Goal: Task Accomplishment & Management: Use online tool/utility

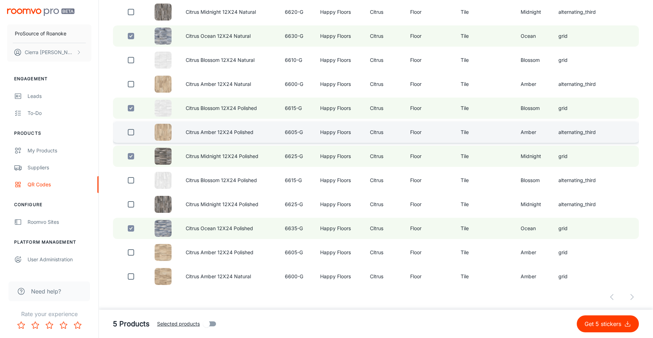
scroll to position [198, 0]
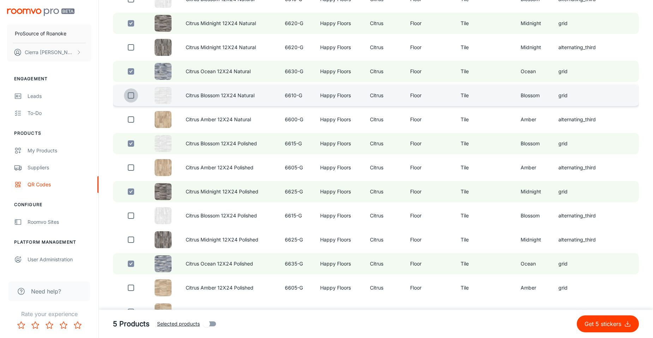
click at [130, 99] on input "checkbox" at bounding box center [131, 95] width 14 height 14
checkbox input "true"
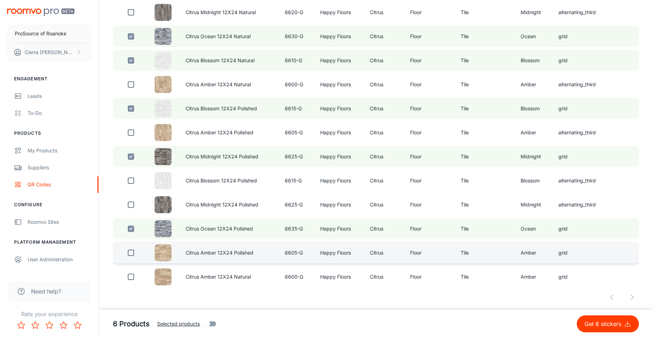
scroll to position [233, 0]
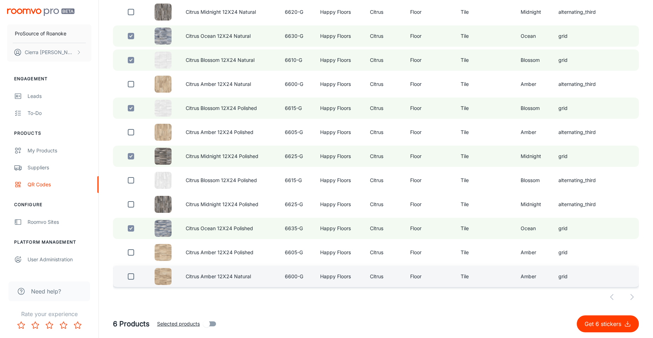
click at [125, 276] on input "checkbox" at bounding box center [131, 276] width 14 height 14
checkbox input "true"
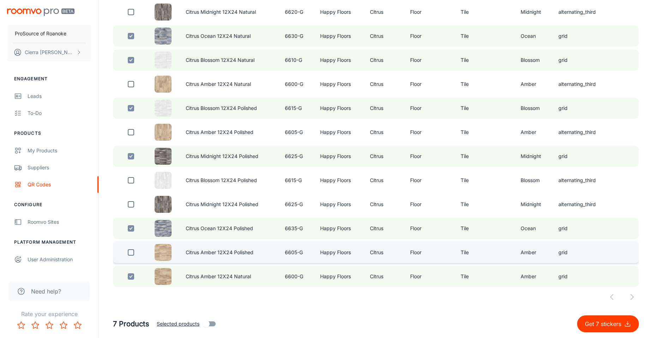
click at [131, 251] on input "checkbox" at bounding box center [131, 252] width 14 height 14
checkbox input "true"
click at [616, 329] on button "Get 8 stickers" at bounding box center [608, 323] width 62 height 17
checkbox input "false"
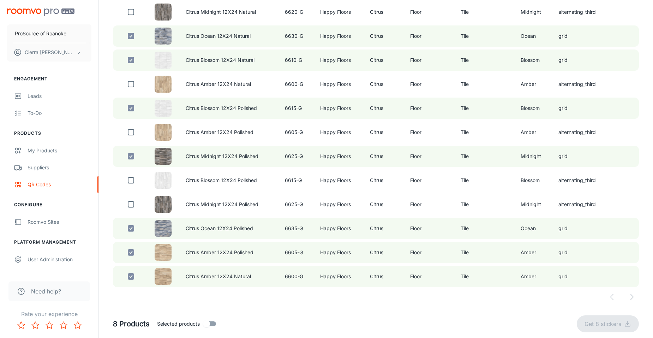
checkbox input "false"
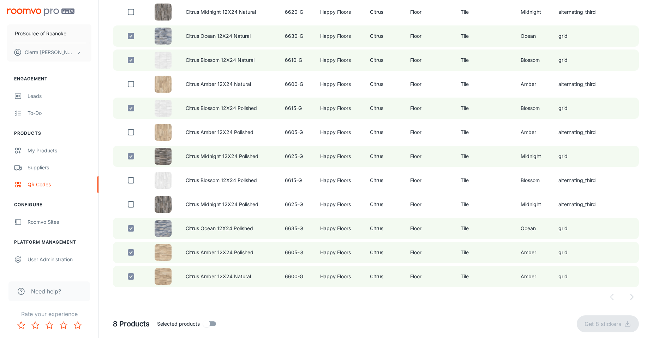
checkbox input "false"
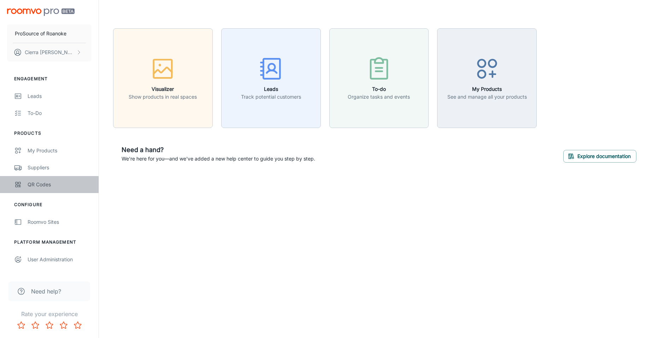
click at [52, 184] on div "QR Codes" at bounding box center [60, 184] width 64 height 8
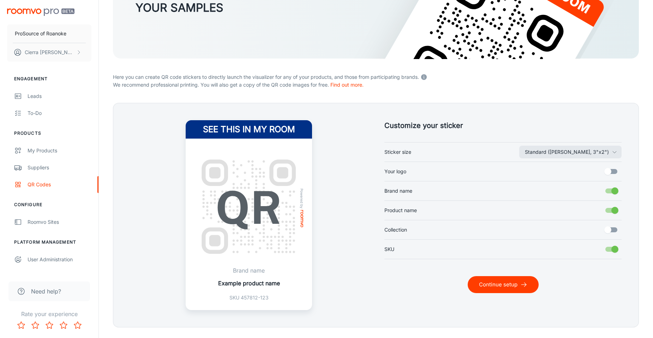
scroll to position [124, 0]
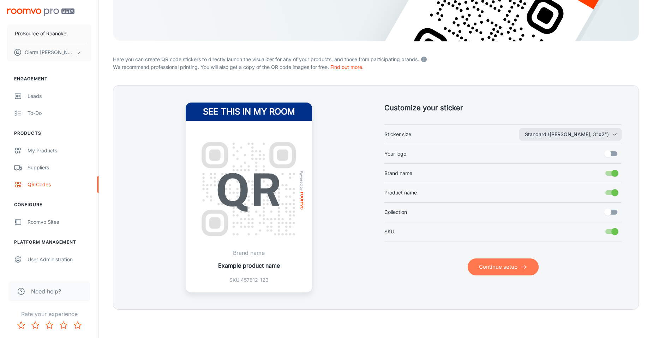
click at [496, 262] on button "Continue setup" at bounding box center [503, 266] width 71 height 17
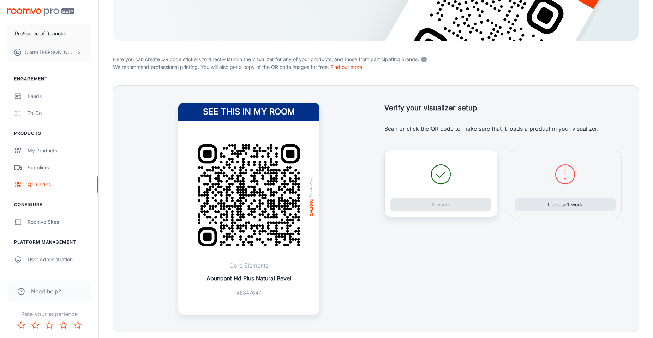
click at [438, 177] on icon at bounding box center [440, 173] width 25 height 25
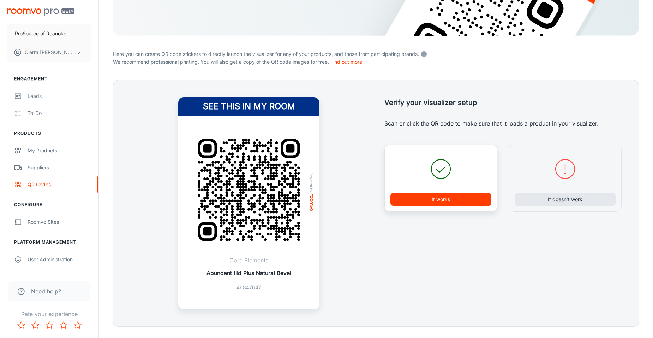
scroll to position [146, 0]
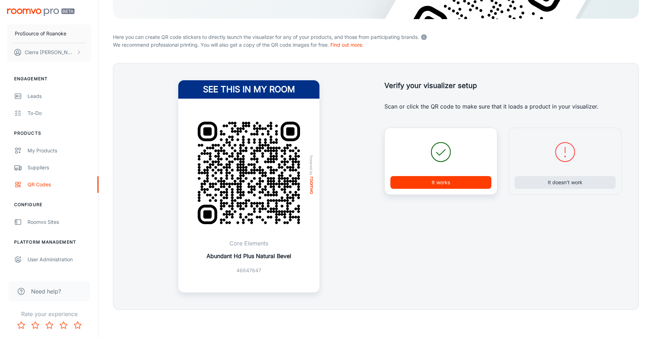
click at [446, 176] on div "It works" at bounding box center [441, 161] width 113 height 67
click at [447, 183] on button "It works" at bounding box center [441, 182] width 101 height 13
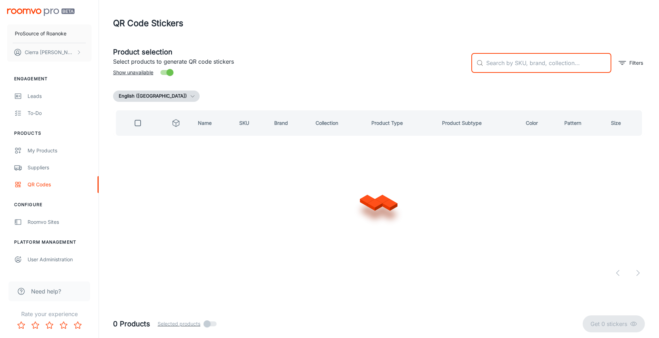
click at [529, 62] on input "text" at bounding box center [548, 63] width 125 height 20
type input "happy floors cardosia"
checkbox input "true"
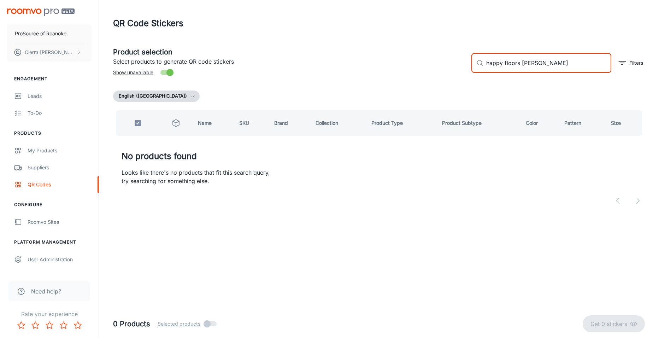
drag, startPoint x: 543, startPoint y: 63, endPoint x: 525, endPoint y: 65, distance: 18.2
click at [525, 65] on input "happy floors Cardosa" at bounding box center [548, 63] width 125 height 20
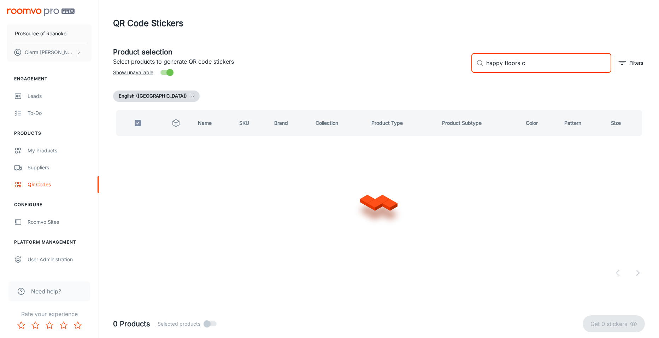
type input "happy floors"
checkbox input "false"
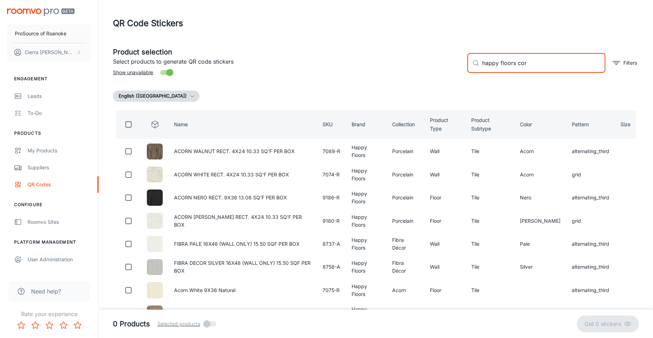
type input "happy floors cord"
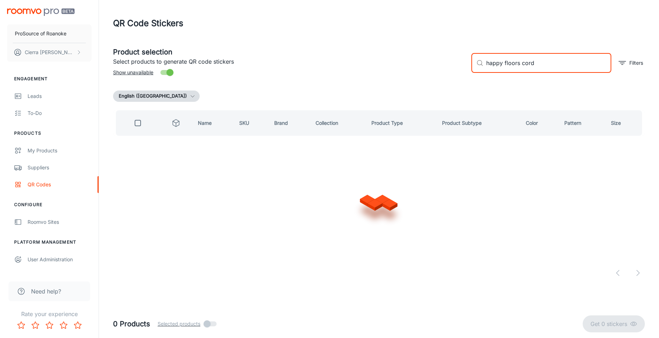
checkbox input "true"
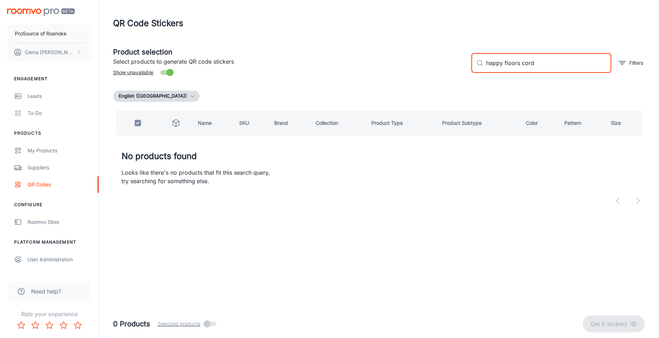
click at [540, 67] on input "happy floors cord" at bounding box center [548, 63] width 125 height 20
type input "happy floors"
checkbox input "false"
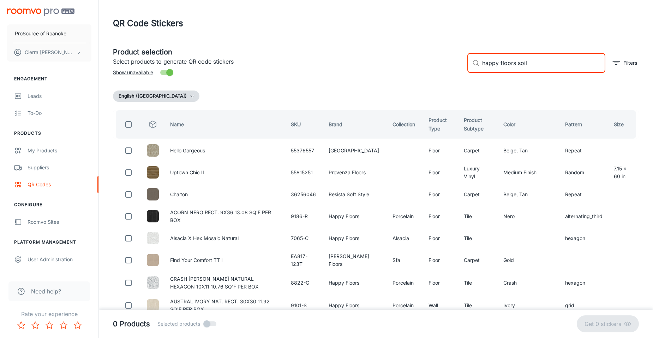
type input "happy floors soil"
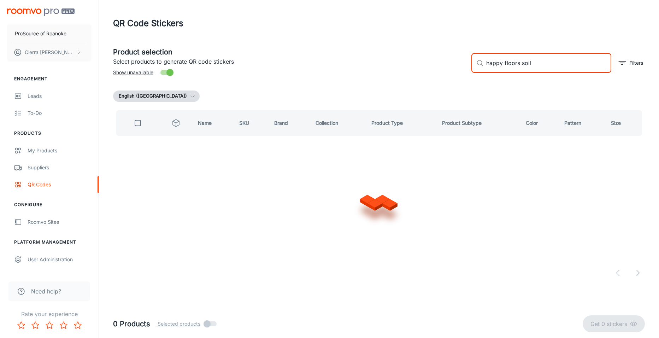
checkbox input "true"
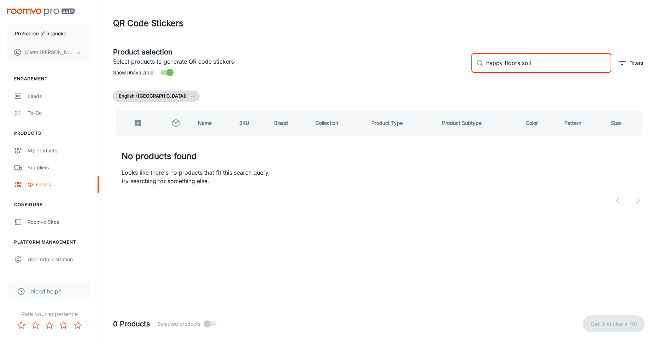
drag, startPoint x: 531, startPoint y: 66, endPoint x: 521, endPoint y: 68, distance: 10.4
click at [521, 68] on input "happy floors soil" at bounding box center [548, 63] width 125 height 20
type input "happy floors"
checkbox input "false"
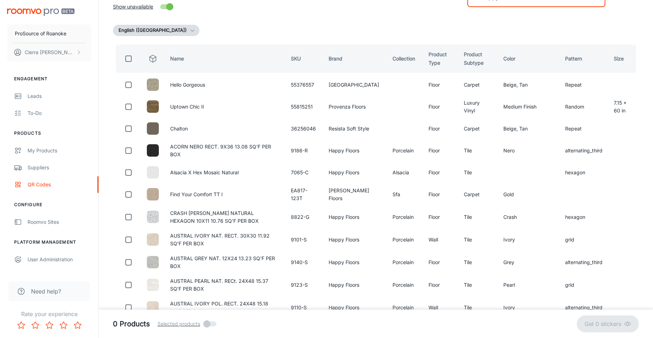
scroll to position [48, 0]
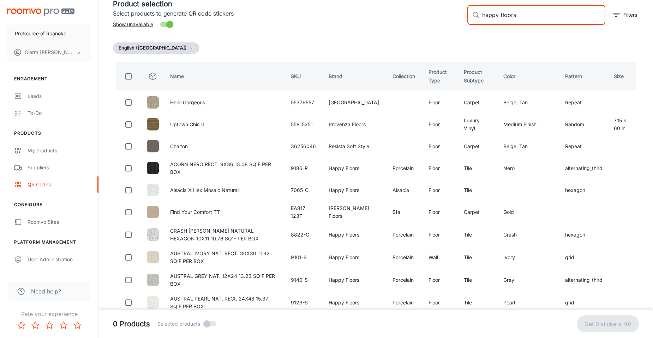
drag, startPoint x: 508, startPoint y: 15, endPoint x: 429, endPoint y: 15, distance: 78.8
click at [429, 15] on div "Product selection Select products to generate QR code stickers Show unavailable…" at bounding box center [373, 12] width 532 height 38
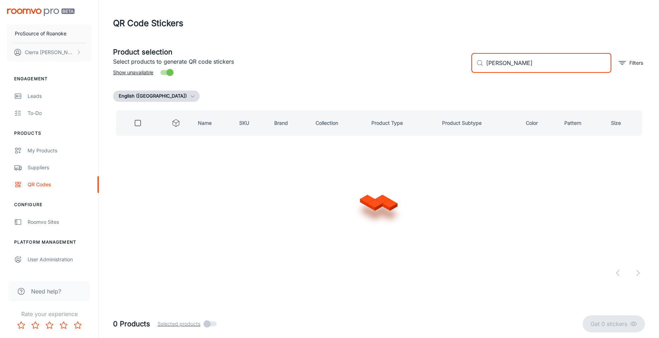
type input "cardosia"
checkbox input "true"
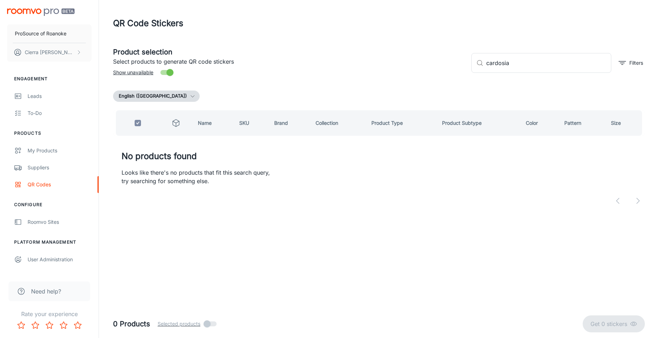
click at [204, 124] on th "Name" at bounding box center [212, 122] width 41 height 25
drag, startPoint x: 509, startPoint y: 68, endPoint x: 480, endPoint y: 71, distance: 29.9
click at [480, 71] on div "​ cardosia ​" at bounding box center [541, 63] width 140 height 20
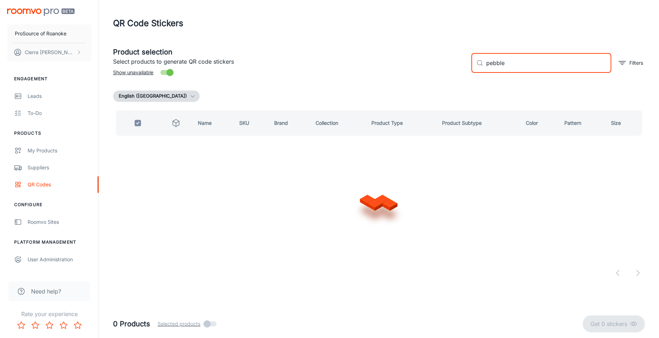
type input "pebble"
checkbox input "false"
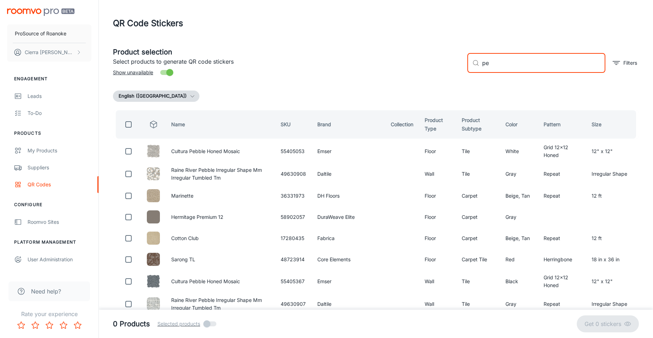
type input "p"
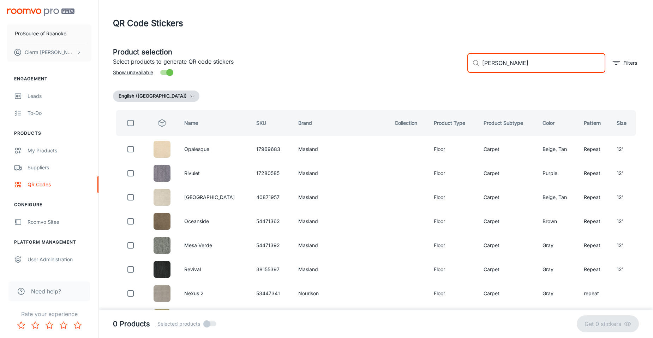
type input "cardosia"
checkbox input "true"
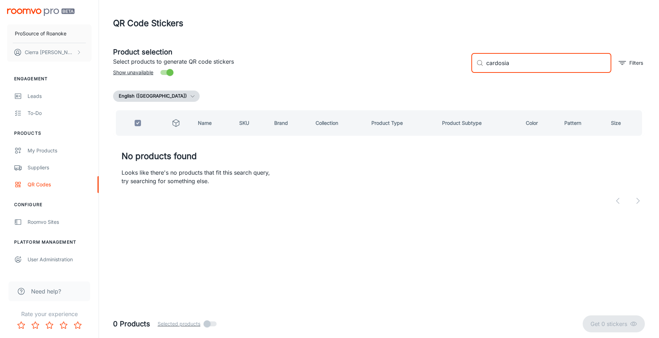
type input "cardosia"
click at [527, 165] on td "No products found Looks like there's no products that fit this search query, tr…" at bounding box center [379, 164] width 532 height 52
drag, startPoint x: 516, startPoint y: 67, endPoint x: 476, endPoint y: 73, distance: 41.1
click at [477, 73] on div "​ cardosia ​ Filters" at bounding box center [555, 60] width 179 height 38
checkbox input "false"
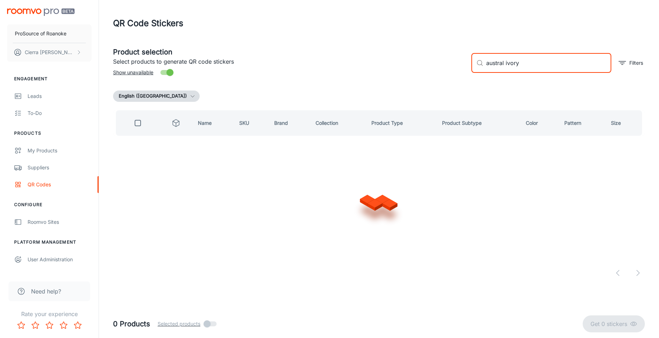
type input "austral ivory"
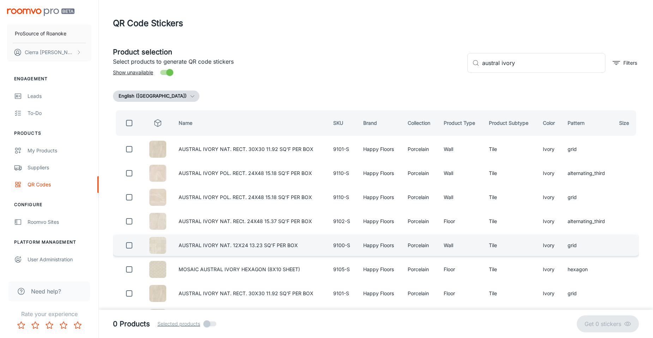
click at [162, 246] on img at bounding box center [157, 245] width 17 height 17
click at [132, 244] on input "checkbox" at bounding box center [129, 245] width 14 height 14
click at [129, 244] on input "checkbox" at bounding box center [129, 245] width 14 height 14
checkbox input "false"
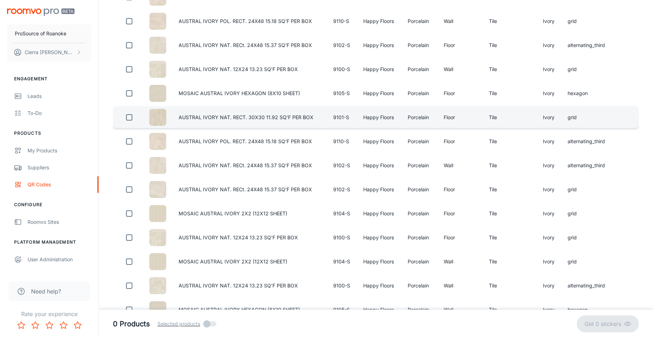
scroll to position [177, 0]
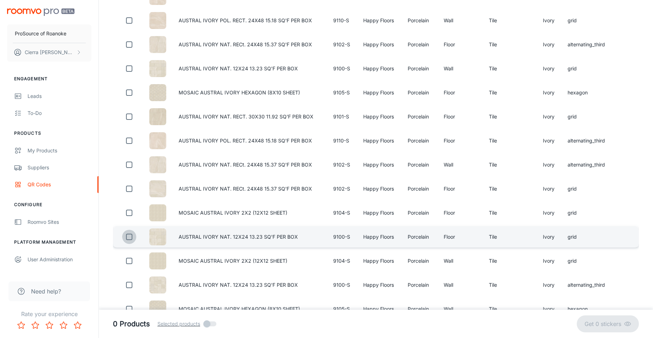
click at [124, 238] on input "checkbox" at bounding box center [129, 237] width 14 height 14
checkbox input "true"
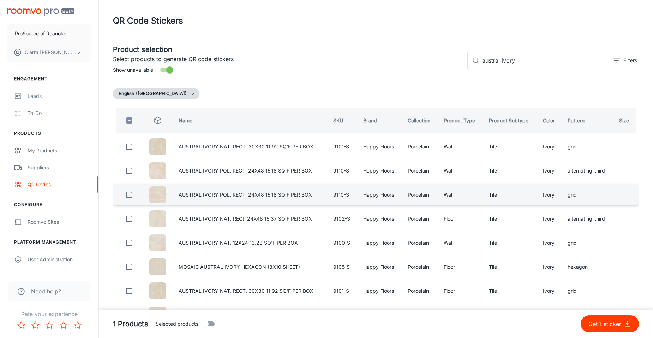
scroll to position [0, 0]
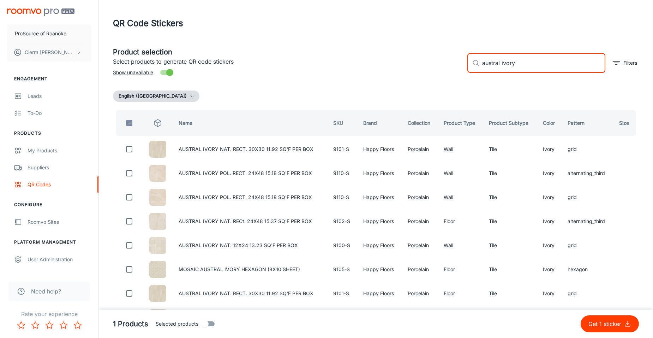
drag, startPoint x: 517, startPoint y: 64, endPoint x: 503, endPoint y: 69, distance: 15.6
click at [503, 69] on input "austral ivory" at bounding box center [543, 63] width 123 height 20
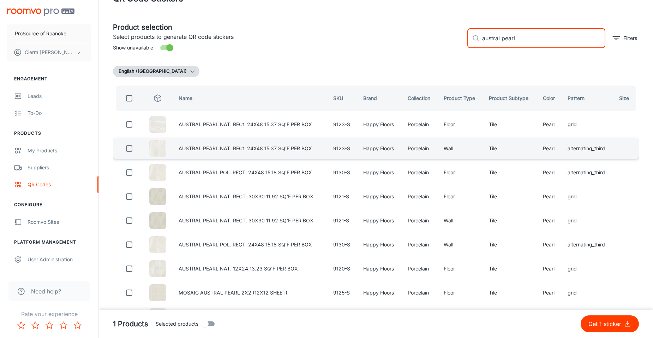
scroll to position [35, 0]
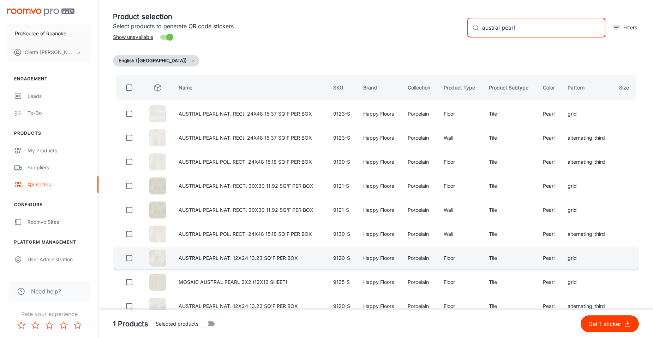
type input "austral pearl"
click at [248, 264] on td "AUSTRAL PEARL NAT. 12X24 13.23 SQ'F PER BOX" at bounding box center [250, 257] width 155 height 21
click at [128, 260] on input "checkbox" at bounding box center [129, 258] width 14 height 14
checkbox input "true"
drag, startPoint x: 515, startPoint y: 28, endPoint x: 468, endPoint y: 29, distance: 47.4
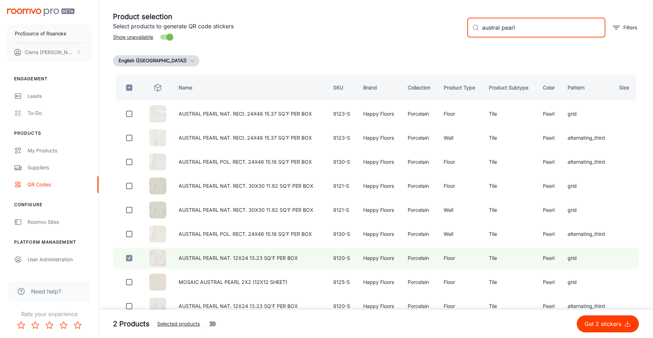
click at [468, 29] on div "​ austral pearl ​" at bounding box center [537, 28] width 138 height 20
